Goal: Task Accomplishment & Management: Use online tool/utility

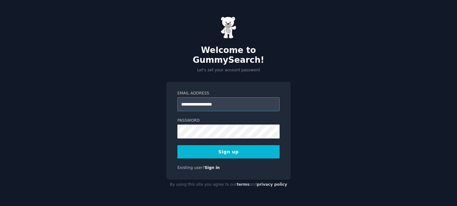
type input "**********"
click at [177, 145] on button "Sign up" at bounding box center [228, 151] width 102 height 13
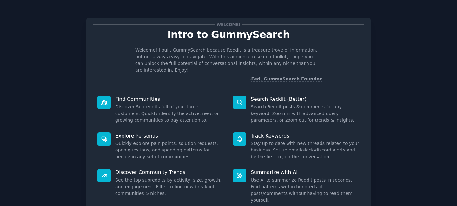
scroll to position [42, 0]
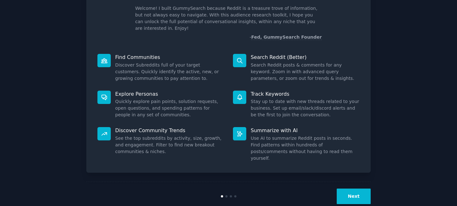
click at [351, 189] on button "Next" at bounding box center [354, 197] width 34 height 16
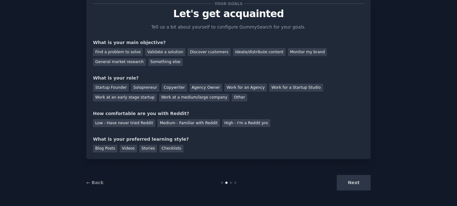
scroll to position [21, 0]
click at [351, 185] on div "Next" at bounding box center [323, 183] width 95 height 16
click at [360, 183] on div "Next" at bounding box center [323, 183] width 95 height 16
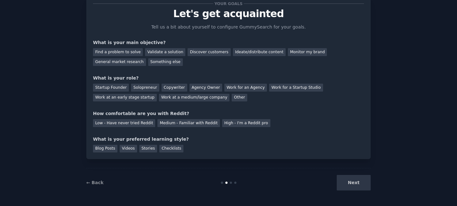
click at [351, 160] on div "Your goals Let's get acquainted Tell us a bit about yourself to configure Gummy…" at bounding box center [228, 93] width 284 height 210
click at [129, 126] on div "Low - Have never tried Reddit" at bounding box center [124, 123] width 62 height 8
click at [118, 98] on div "Work at an early stage startup" at bounding box center [125, 98] width 64 height 8
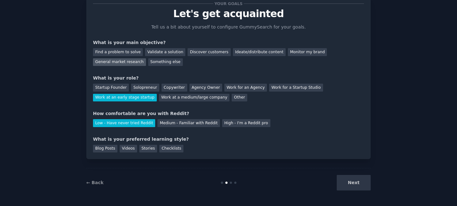
click at [112, 62] on div "General market research" at bounding box center [119, 62] width 53 height 8
click at [169, 149] on div "Checklists" at bounding box center [171, 149] width 24 height 8
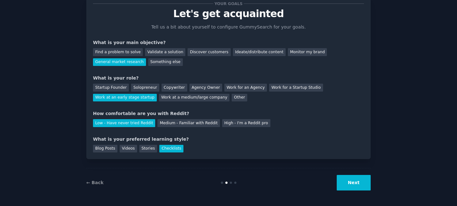
click at [349, 184] on button "Next" at bounding box center [354, 183] width 34 height 16
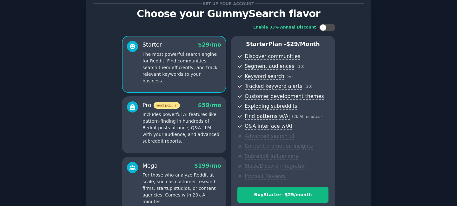
scroll to position [89, 0]
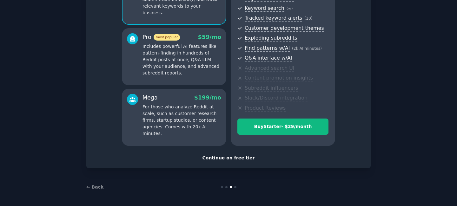
click at [232, 159] on div "Continue on free tier" at bounding box center [228, 158] width 271 height 7
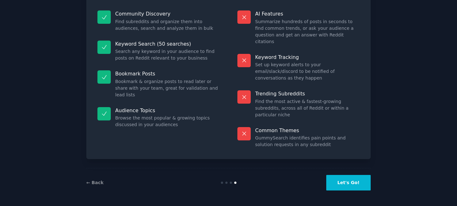
scroll to position [41, 0]
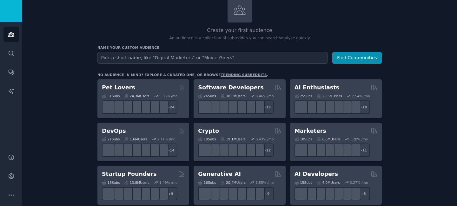
scroll to position [62, 0]
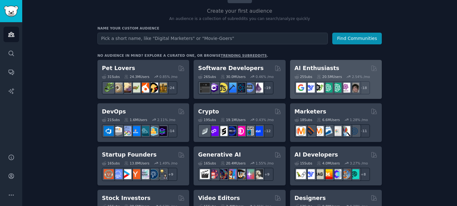
click at [324, 74] on div "25 Sub s 20.5M Users 2.54 % /mo r/DeepSeek + 18" at bounding box center [336, 83] width 83 height 22
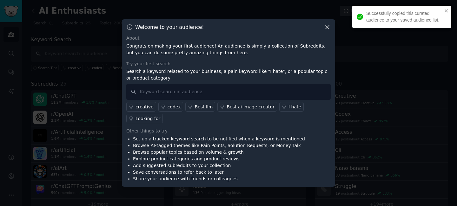
click at [326, 33] on div "Welcome to your audience! About Congrats on making your first audience! An audi…" at bounding box center [228, 103] width 213 height 168
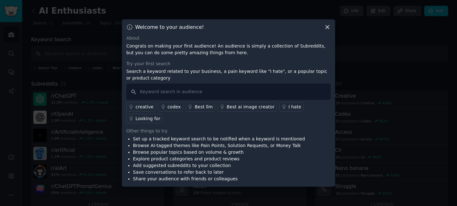
click at [326, 29] on icon at bounding box center [327, 27] width 7 height 7
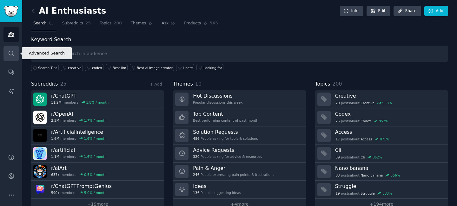
click at [9, 51] on icon "Sidebar" at bounding box center [11, 53] width 5 height 5
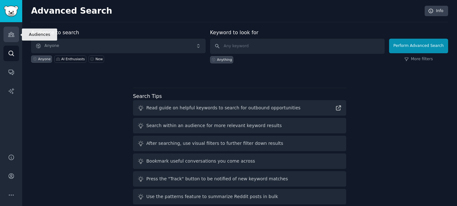
click at [10, 35] on icon "Sidebar" at bounding box center [11, 34] width 7 height 7
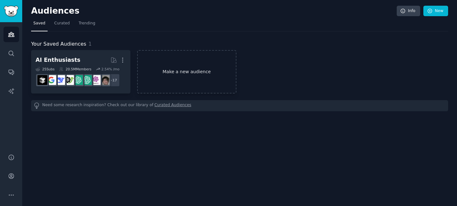
click at [151, 77] on link "Make a new audience" at bounding box center [186, 71] width 99 height 43
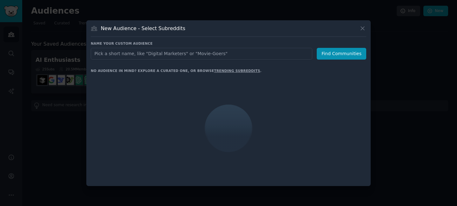
click at [170, 49] on input "text" at bounding box center [202, 54] width 222 height 12
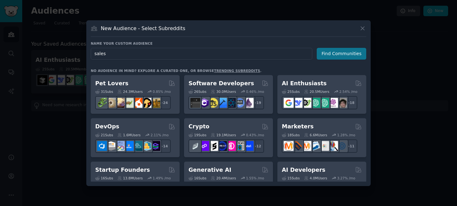
type input "sales"
click at [351, 59] on button "Find Communities" at bounding box center [342, 54] width 50 height 12
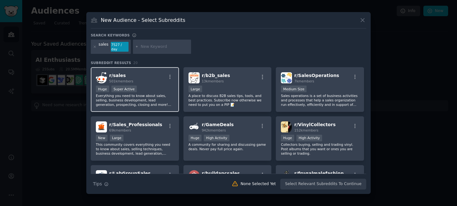
click at [159, 78] on div "r/ sales 501k members" at bounding box center [135, 77] width 78 height 11
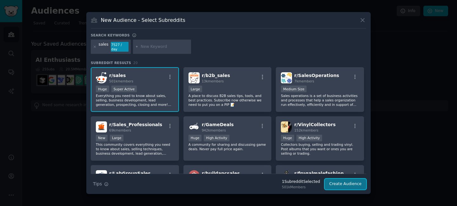
click at [351, 181] on button "Create Audience" at bounding box center [346, 184] width 42 height 11
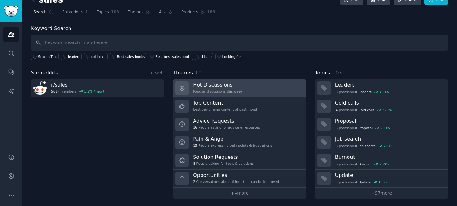
scroll to position [12, 0]
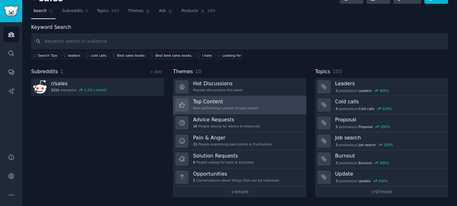
click at [241, 103] on h3 "Top Content" at bounding box center [225, 101] width 65 height 7
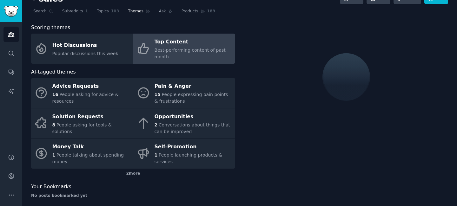
scroll to position [12, 0]
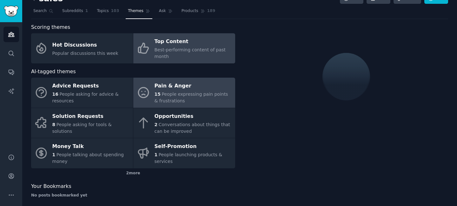
click at [205, 97] on span "People expressing pain points & frustrations" at bounding box center [192, 98] width 74 height 12
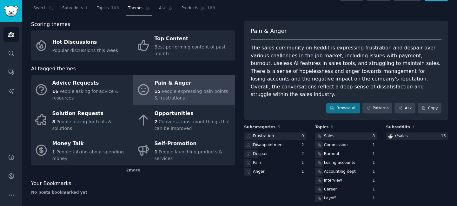
scroll to position [16, 0]
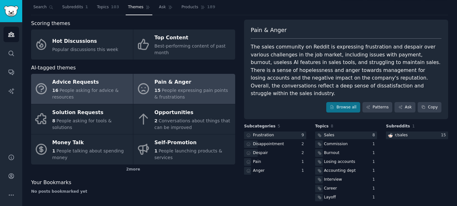
click at [99, 93] on div "16 People asking for advice & resources" at bounding box center [90, 93] width 77 height 13
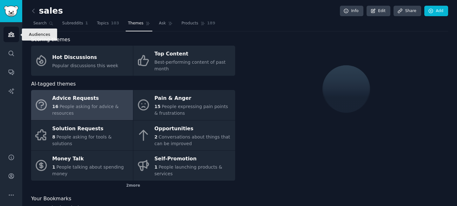
click at [12, 36] on icon "Sidebar" at bounding box center [11, 34] width 6 height 4
